Goal: Task Accomplishment & Management: Complete application form

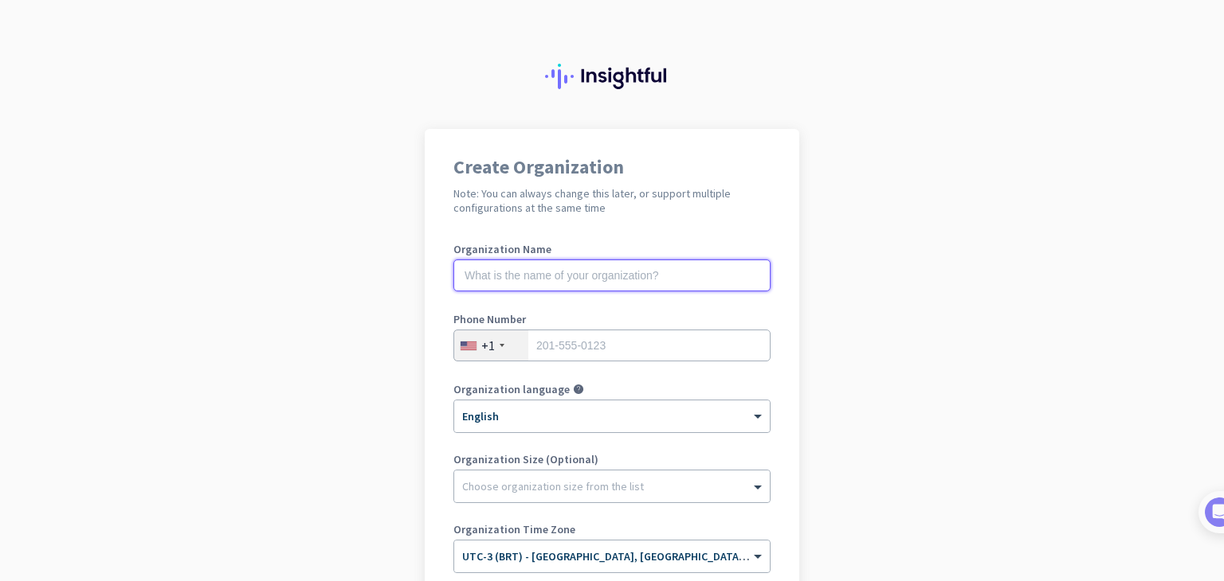
click at [660, 267] on input "text" at bounding box center [611, 276] width 317 height 32
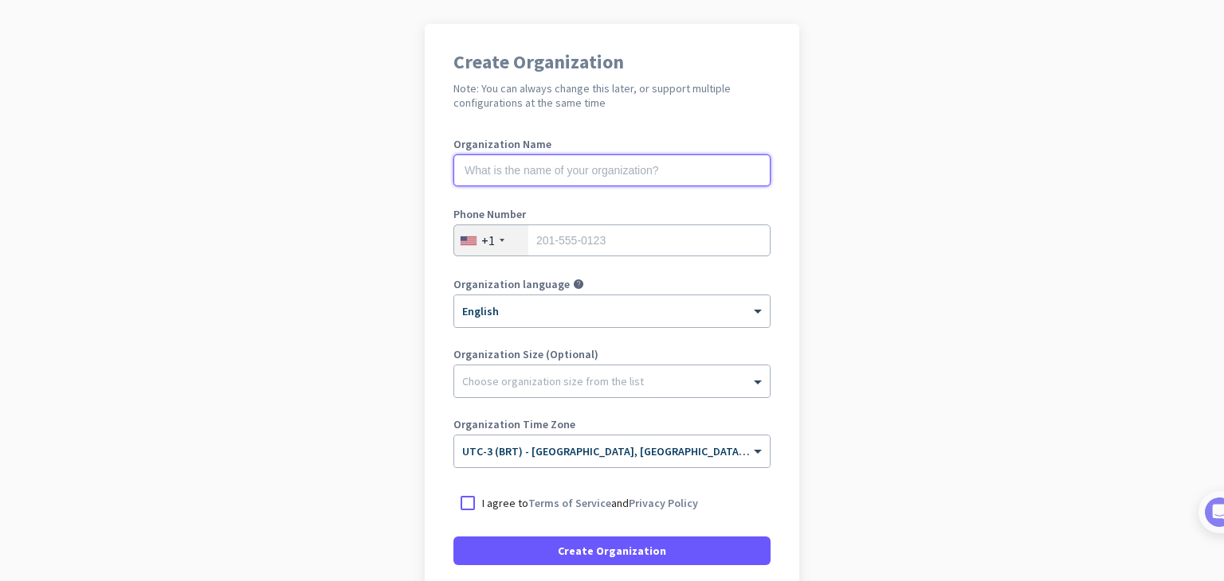
scroll to position [104, 0]
type input "Thais Obscura"
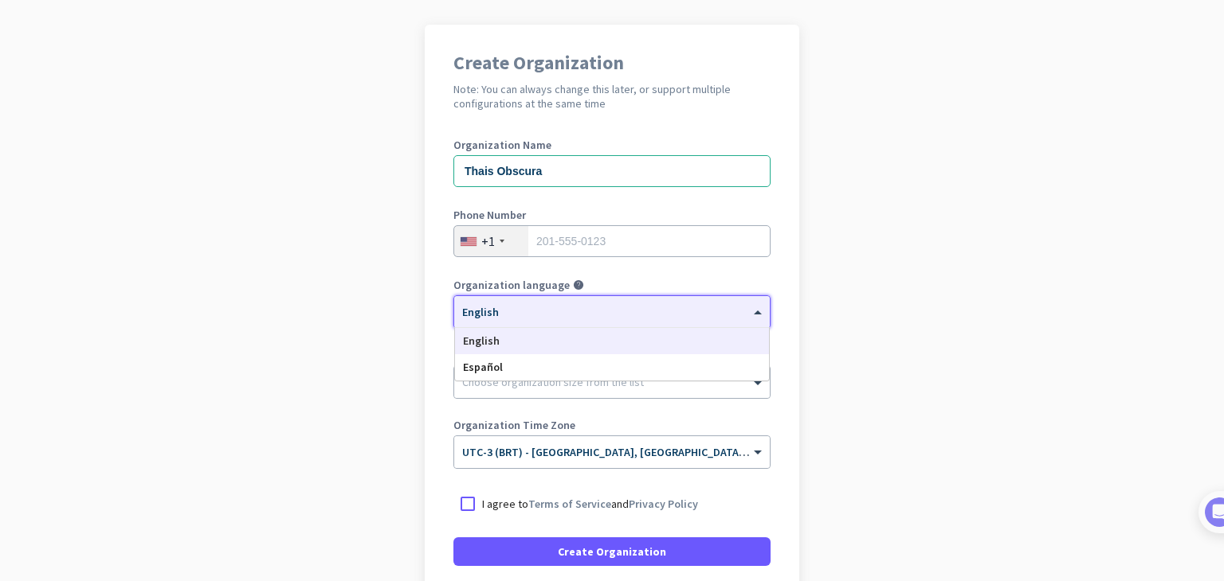
click at [548, 319] on div "× English" at bounding box center [611, 312] width 315 height 32
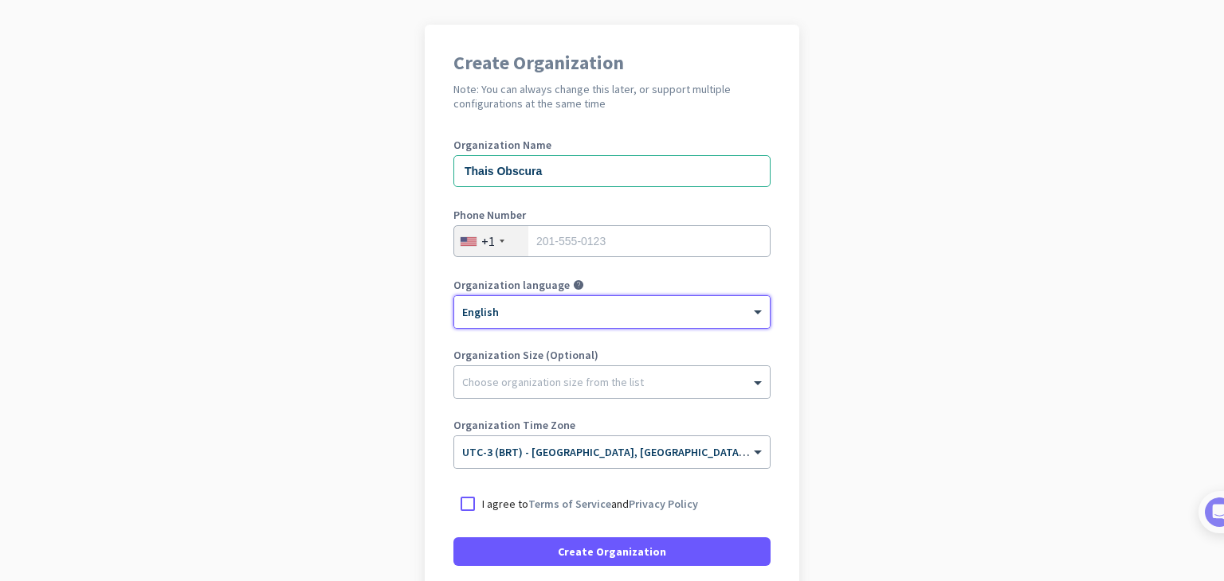
click at [548, 319] on div "× English" at bounding box center [611, 312] width 315 height 32
click at [844, 412] on app-onboarding-organization "Create Organization Note: You can always change this later, or support multiple…" at bounding box center [612, 370] width 1224 height 690
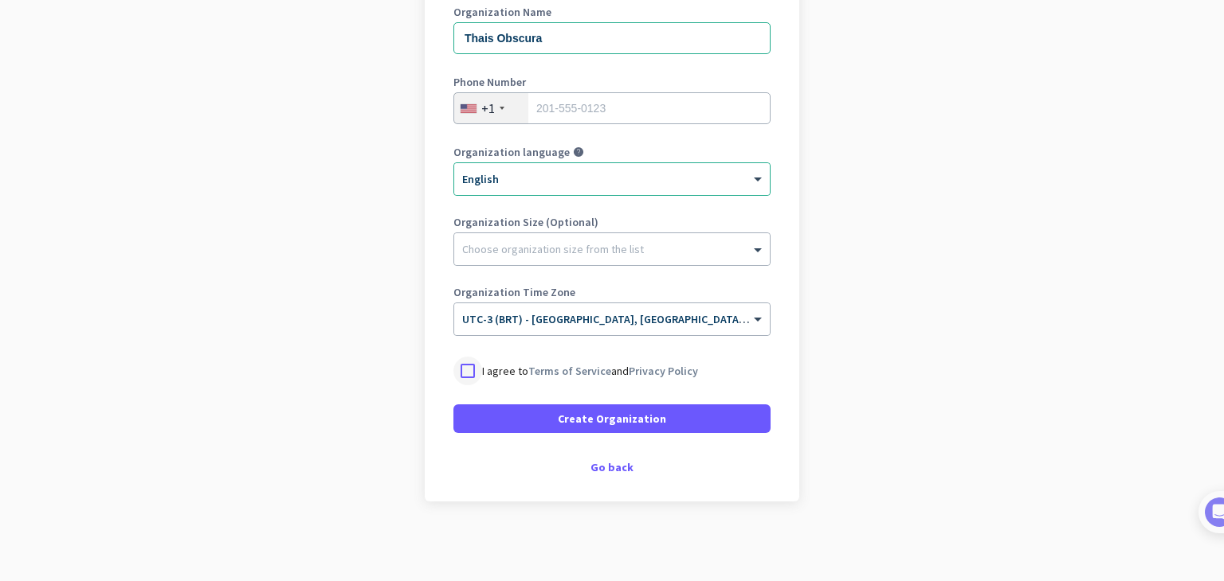
click at [469, 363] on div at bounding box center [467, 371] width 29 height 29
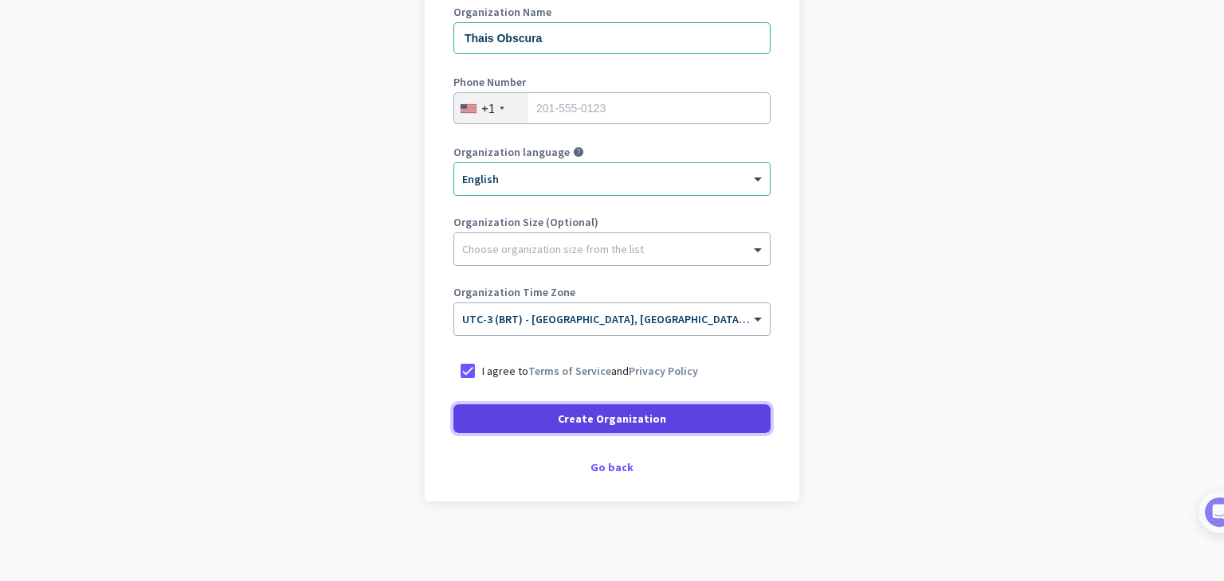
click at [598, 413] on span "Create Organization" at bounding box center [612, 419] width 108 height 16
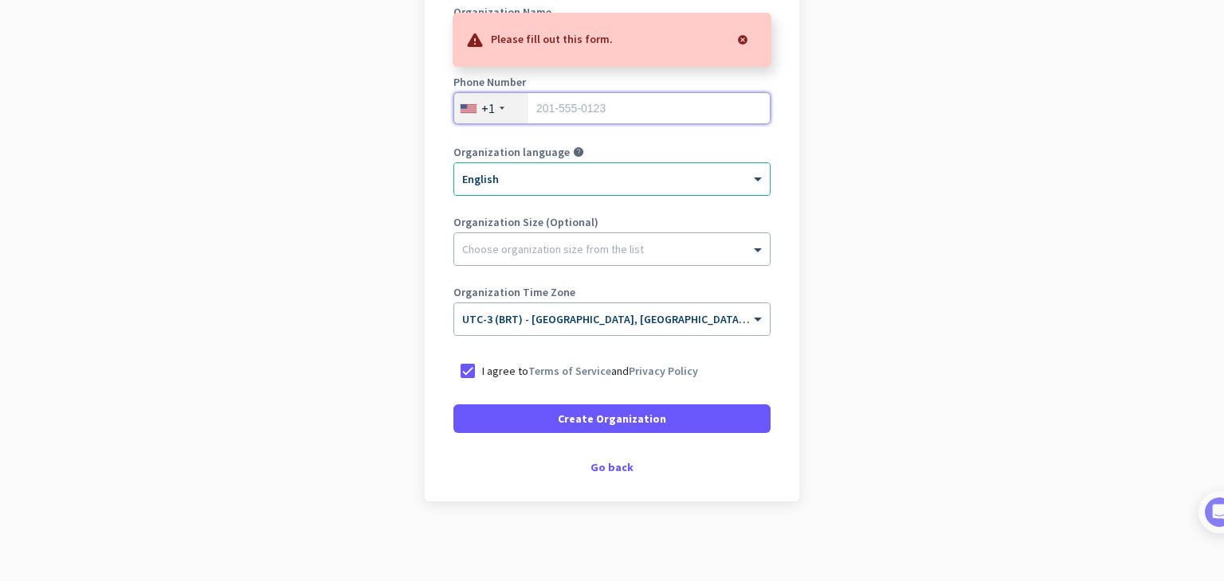
click at [629, 104] on input "tel" at bounding box center [611, 108] width 317 height 32
click at [487, 93] on div "+1" at bounding box center [491, 108] width 74 height 30
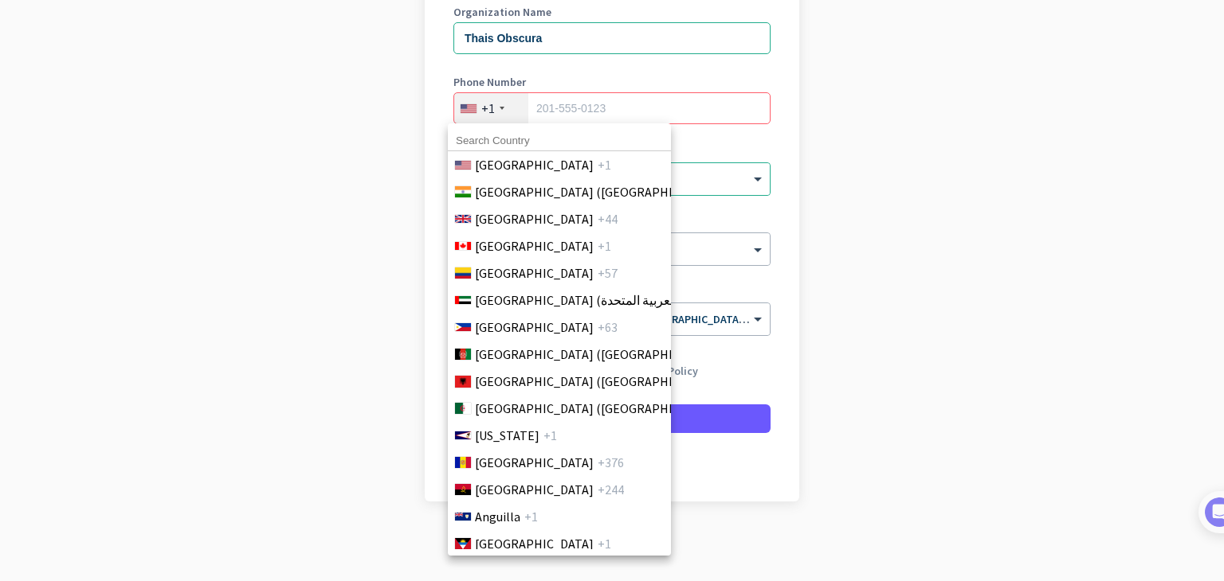
click at [485, 113] on div at bounding box center [612, 290] width 1224 height 581
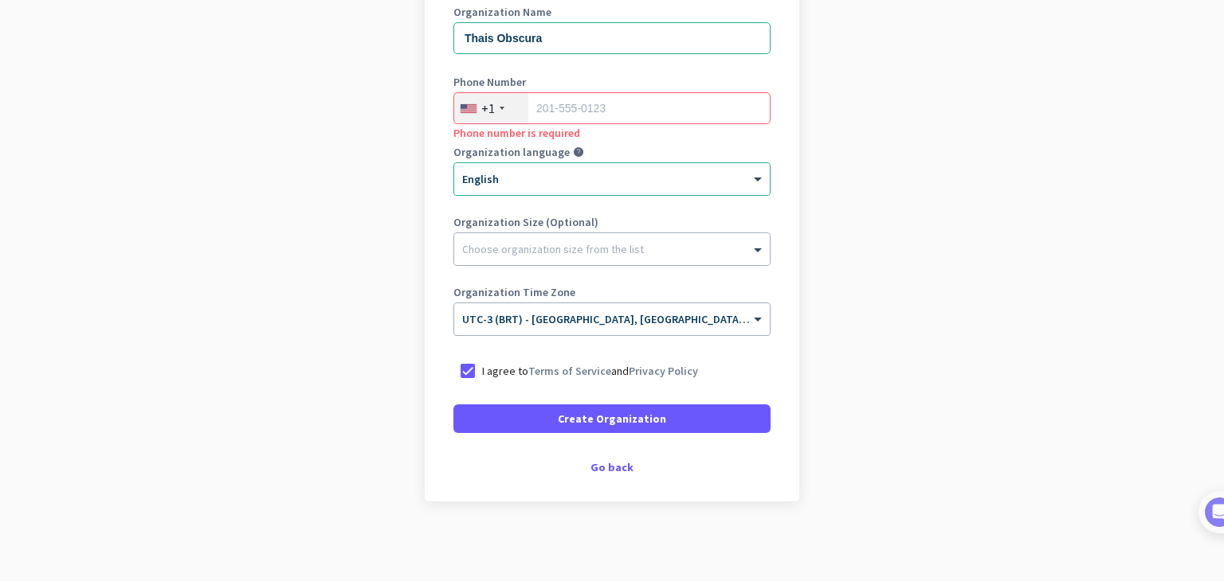
click at [485, 113] on div "+1" at bounding box center [488, 108] width 14 height 16
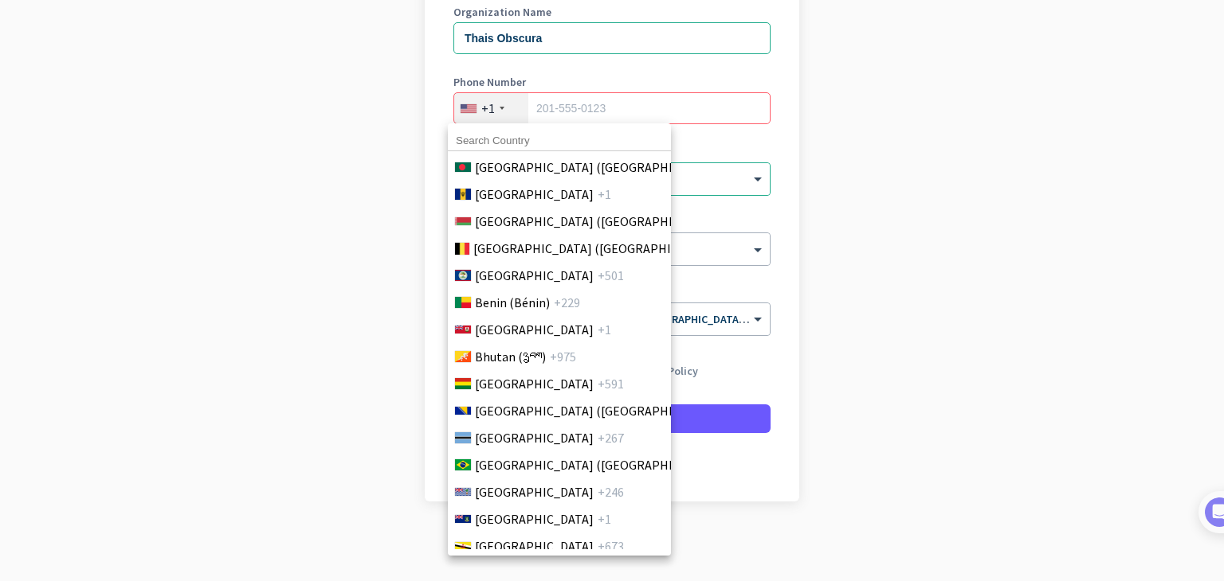
scroll to position [623, 0]
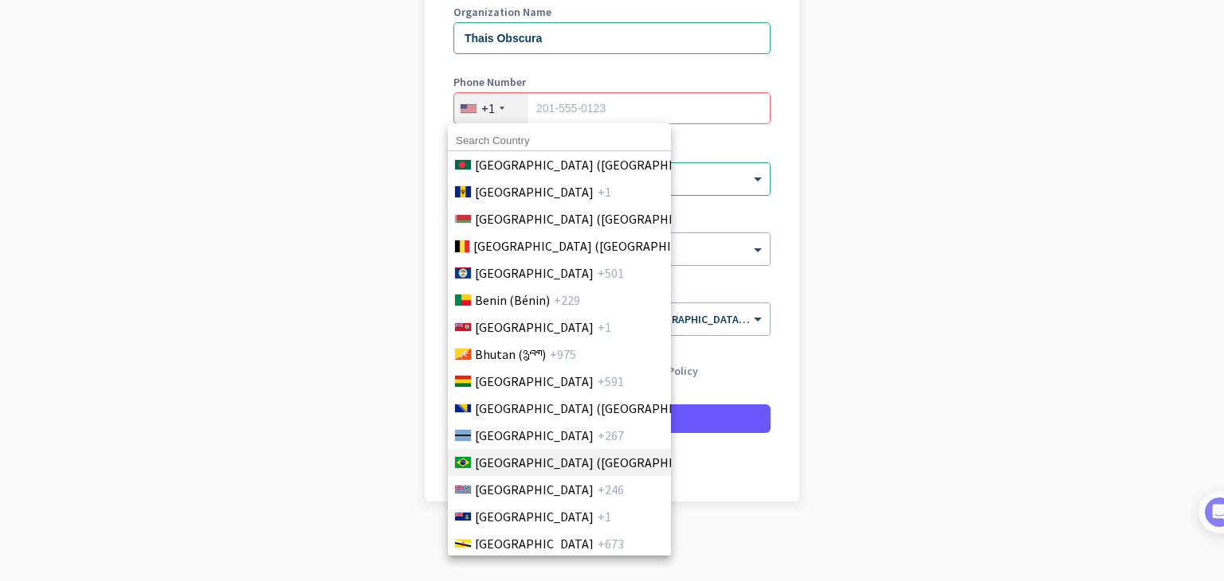
click at [502, 467] on span "[GEOGRAPHIC_DATA] ([GEOGRAPHIC_DATA])" at bounding box center [599, 462] width 249 height 19
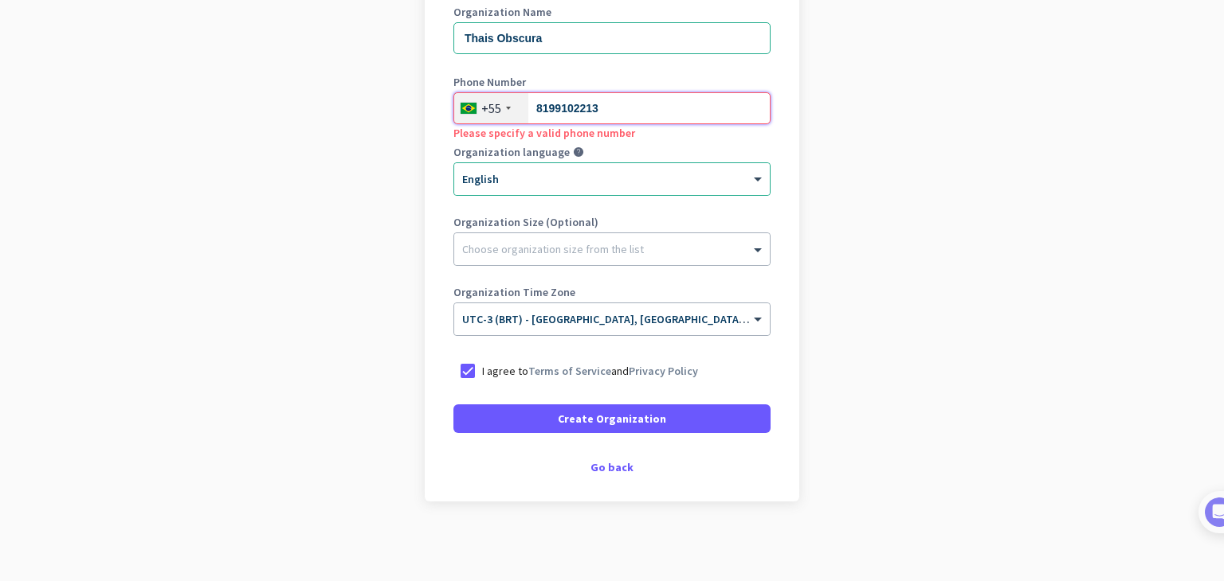
click at [579, 105] on input "8199102213" at bounding box center [611, 108] width 317 height 32
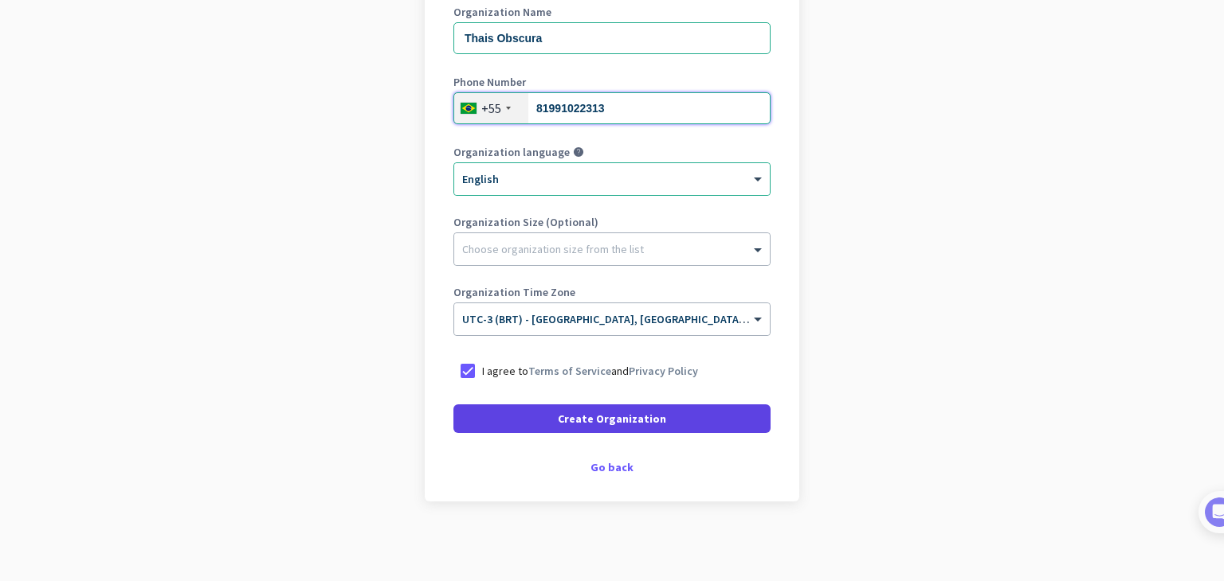
type input "81991022313"
click at [625, 429] on span at bounding box center [611, 419] width 317 height 38
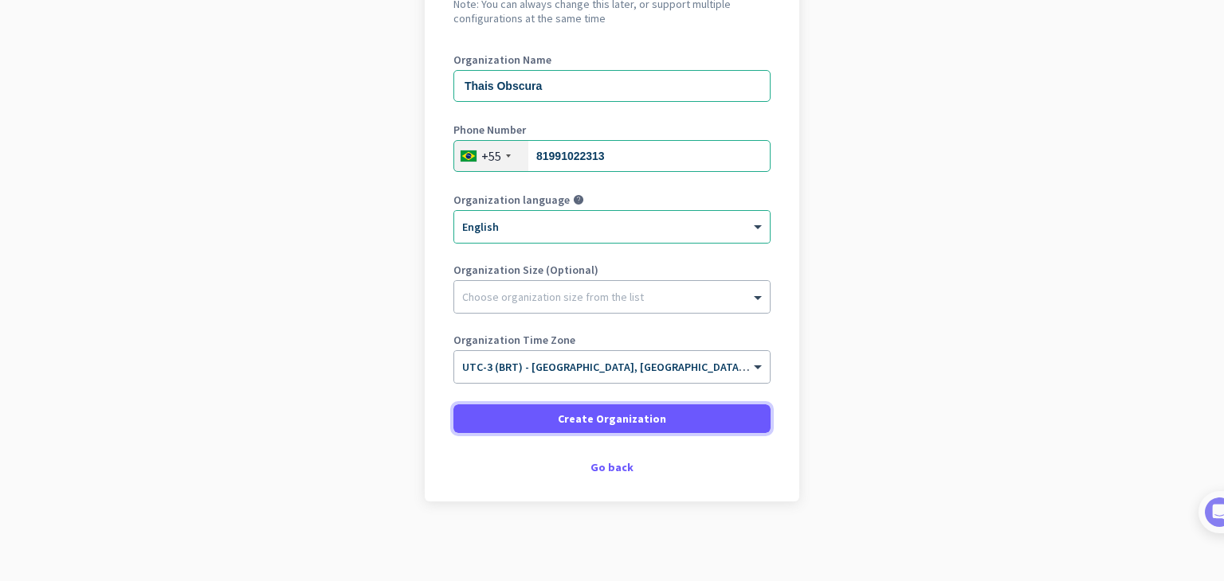
scroll to position [190, 0]
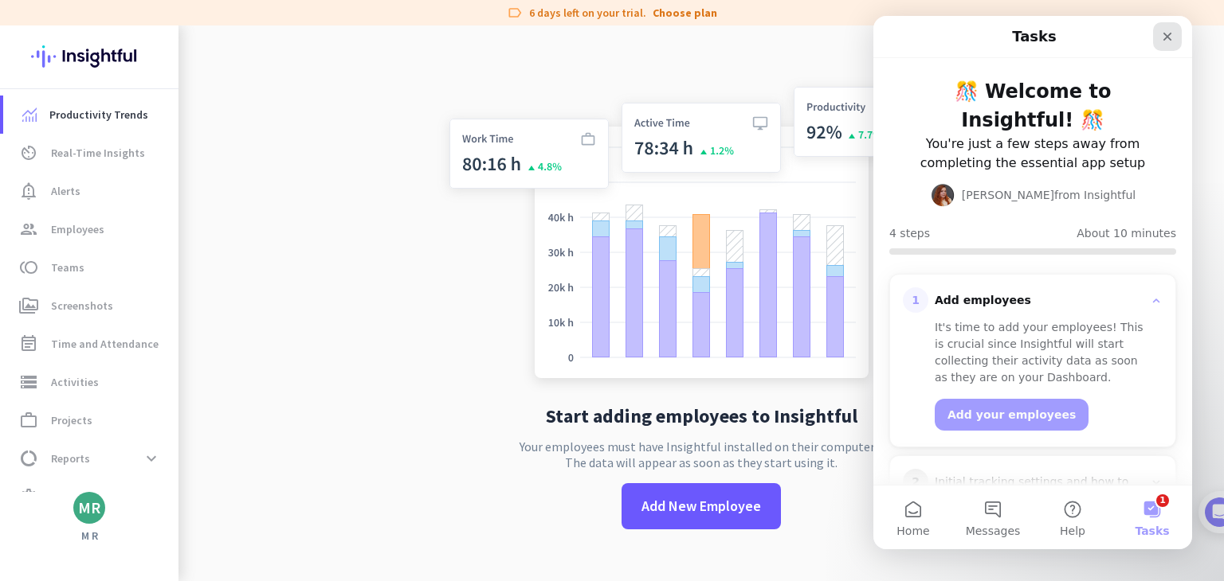
click at [1164, 38] on icon "Close" at bounding box center [1167, 36] width 13 height 13
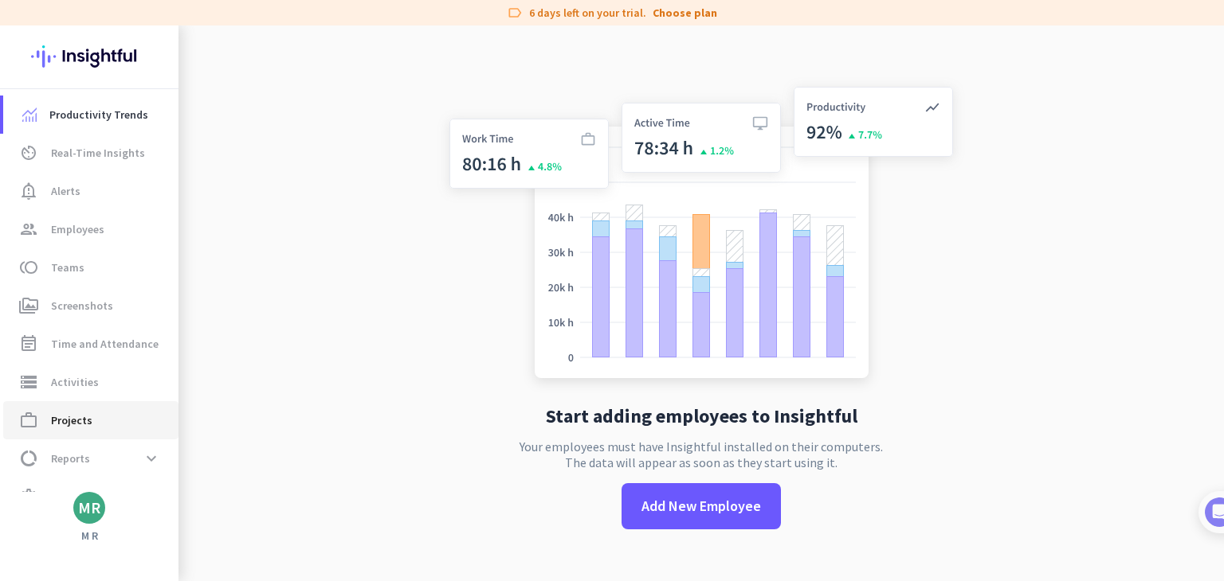
click at [92, 420] on span "work_outline Projects" at bounding box center [91, 420] width 150 height 19
